Goal: Information Seeking & Learning: Learn about a topic

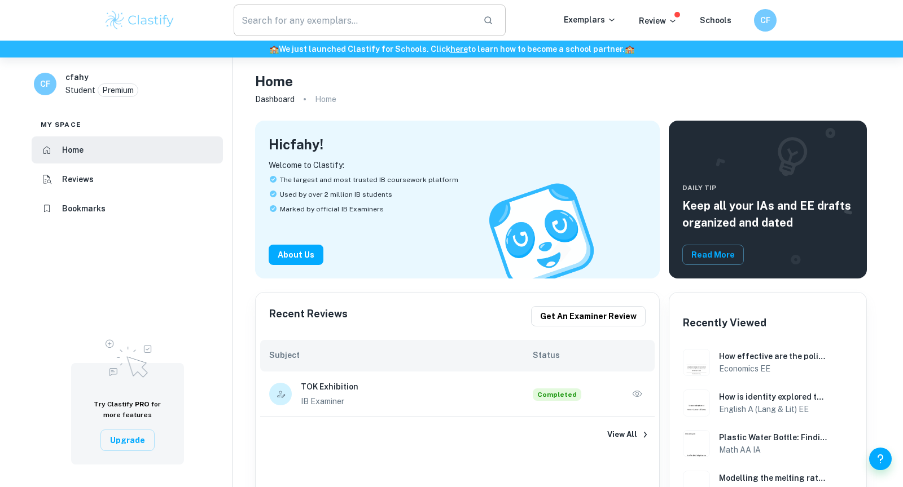
click at [317, 14] on input "text" at bounding box center [354, 21] width 240 height 32
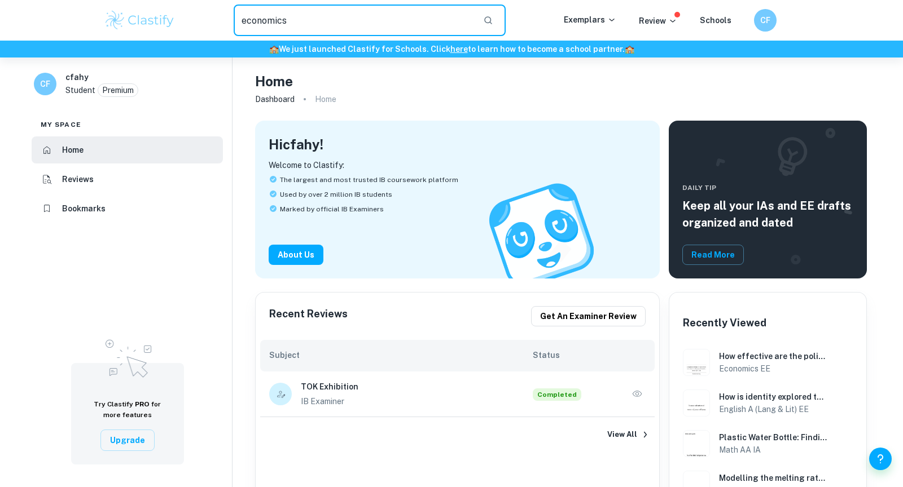
type input "economics"
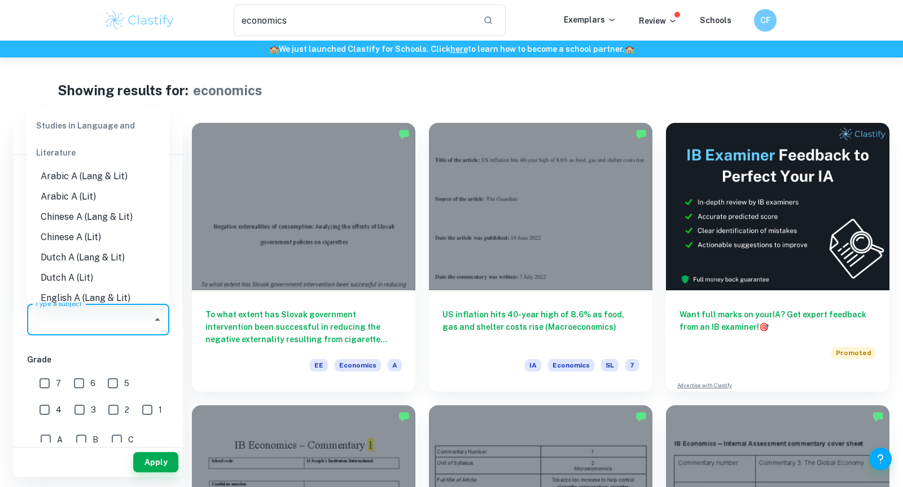
click at [91, 320] on input "Type a subject" at bounding box center [89, 319] width 115 height 21
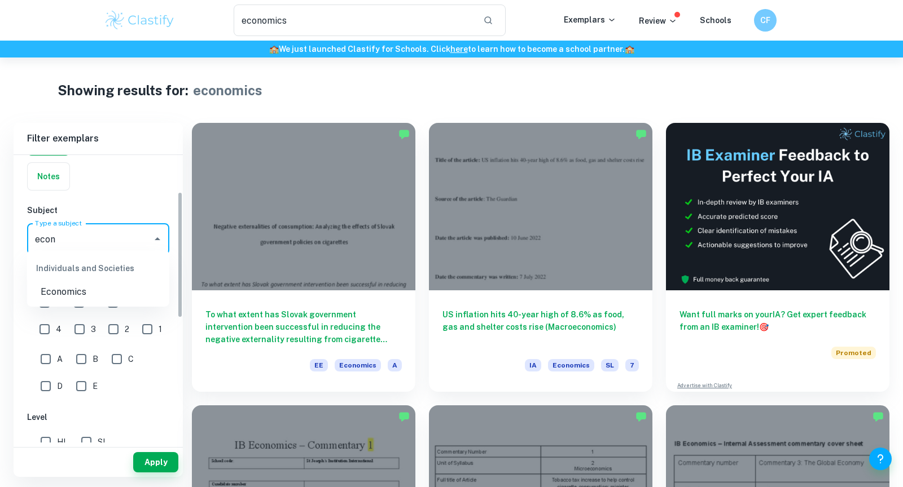
scroll to position [86, 0]
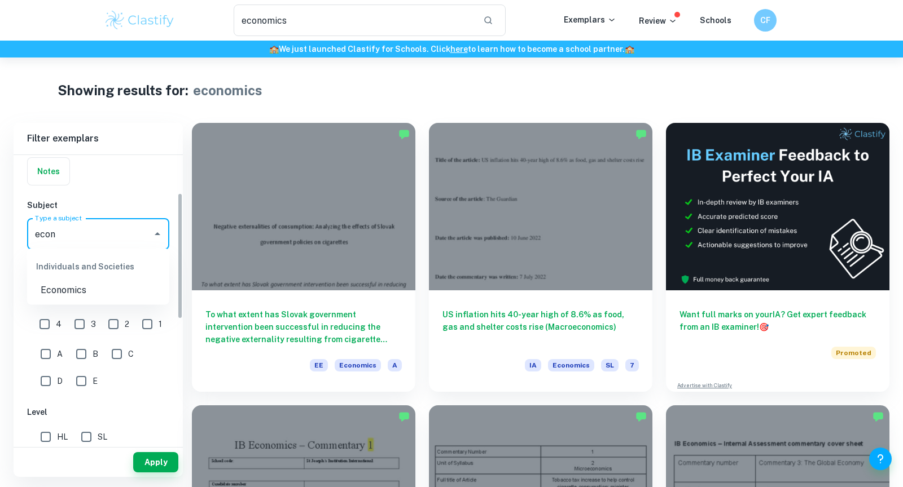
click at [83, 293] on li "Economics" at bounding box center [98, 290] width 142 height 20
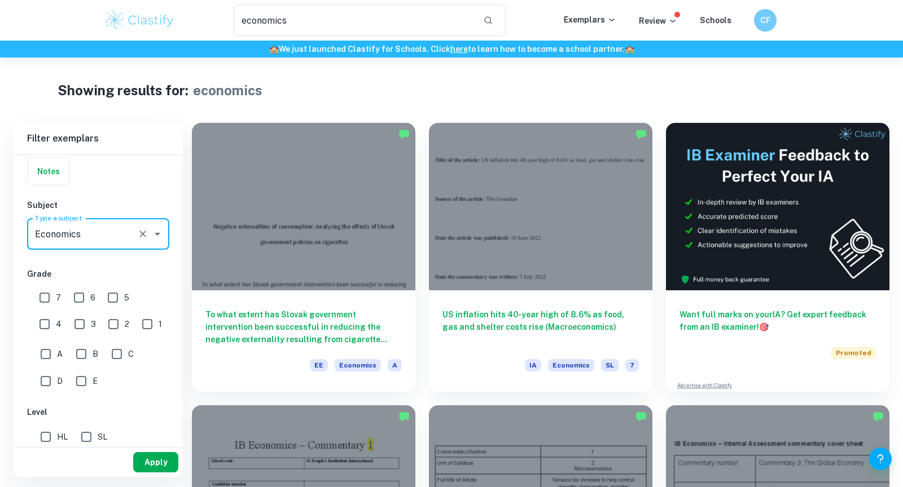
type input "Economics"
click at [161, 467] on button "Apply" at bounding box center [155, 462] width 45 height 20
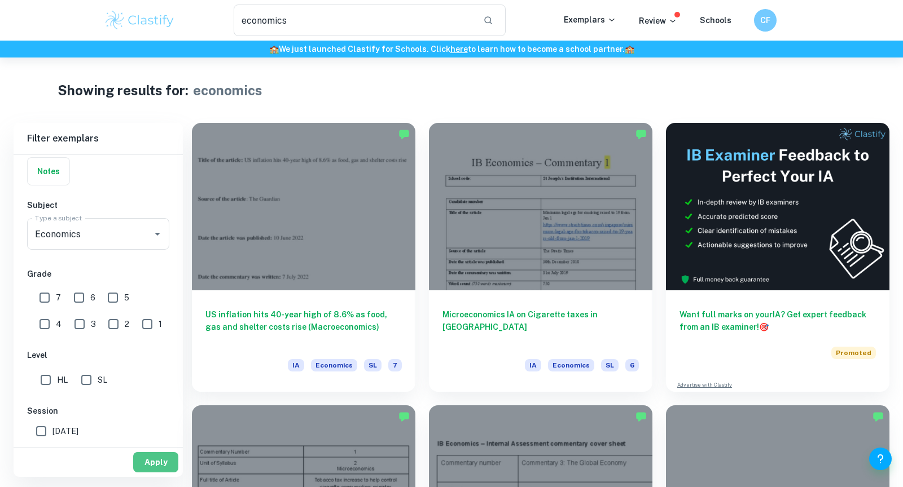
click at [166, 461] on button "Apply" at bounding box center [155, 462] width 45 height 20
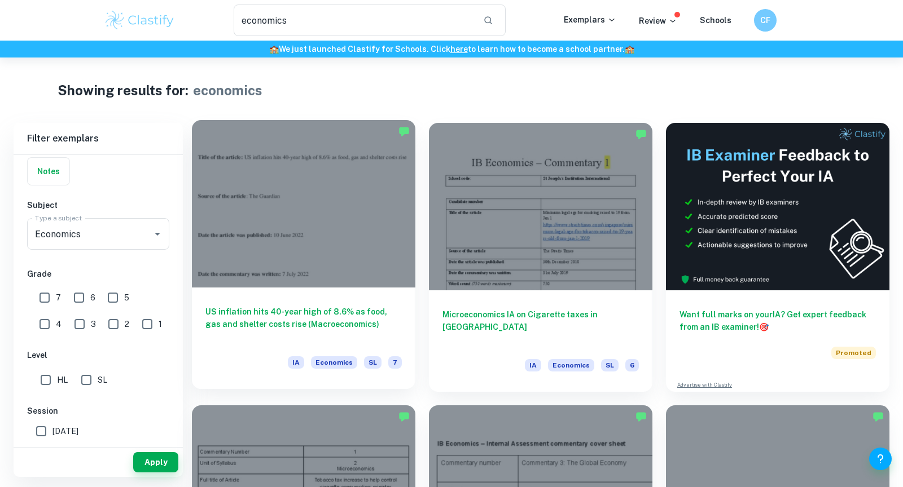
click at [312, 242] on div at bounding box center [303, 204] width 223 height 168
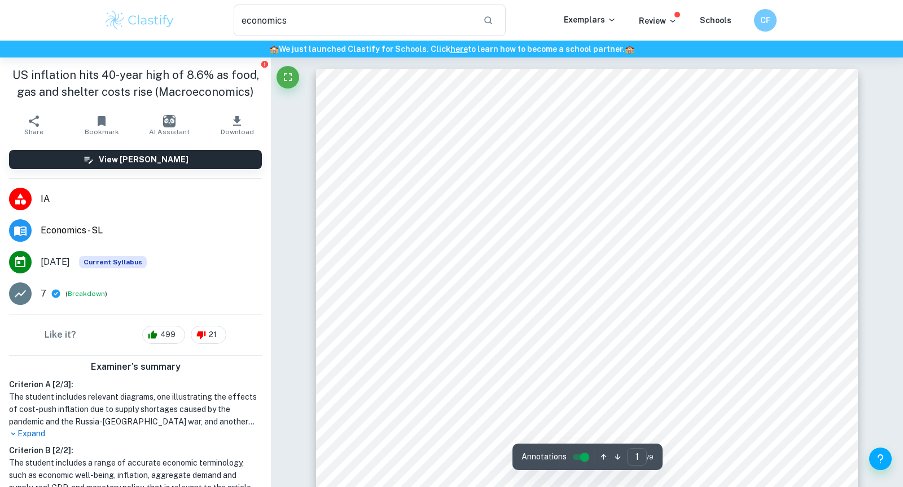
click at [445, 212] on span "Source of the article" at bounding box center [428, 217] width 94 height 11
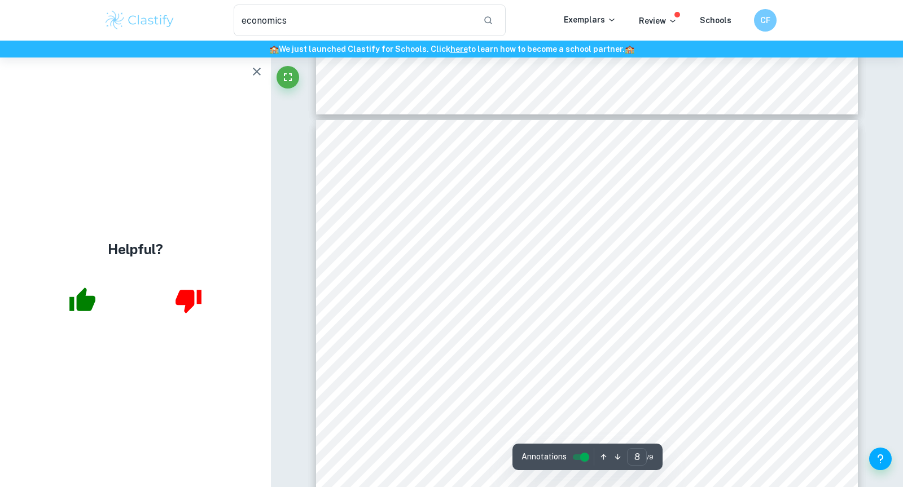
scroll to position [5437, 0]
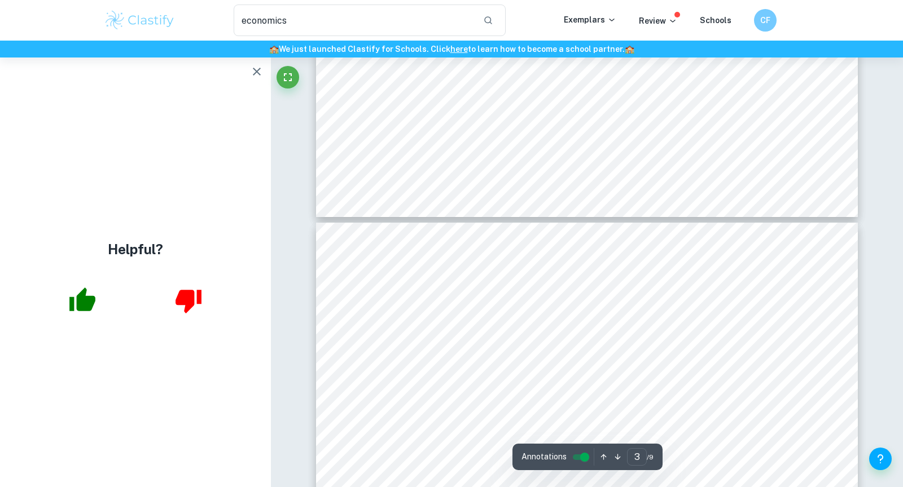
type input "2"
